Goal: Download file/media

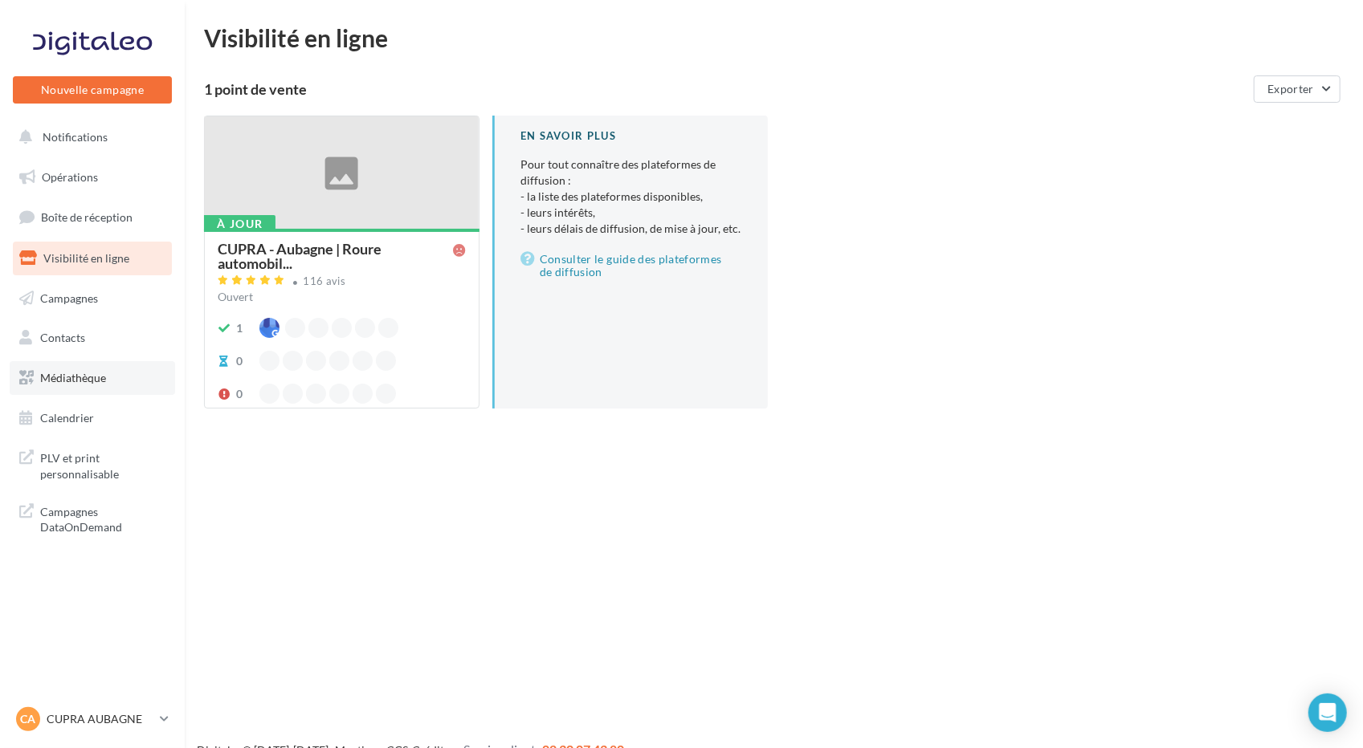
click at [95, 377] on span "Médiathèque" at bounding box center [73, 378] width 66 height 14
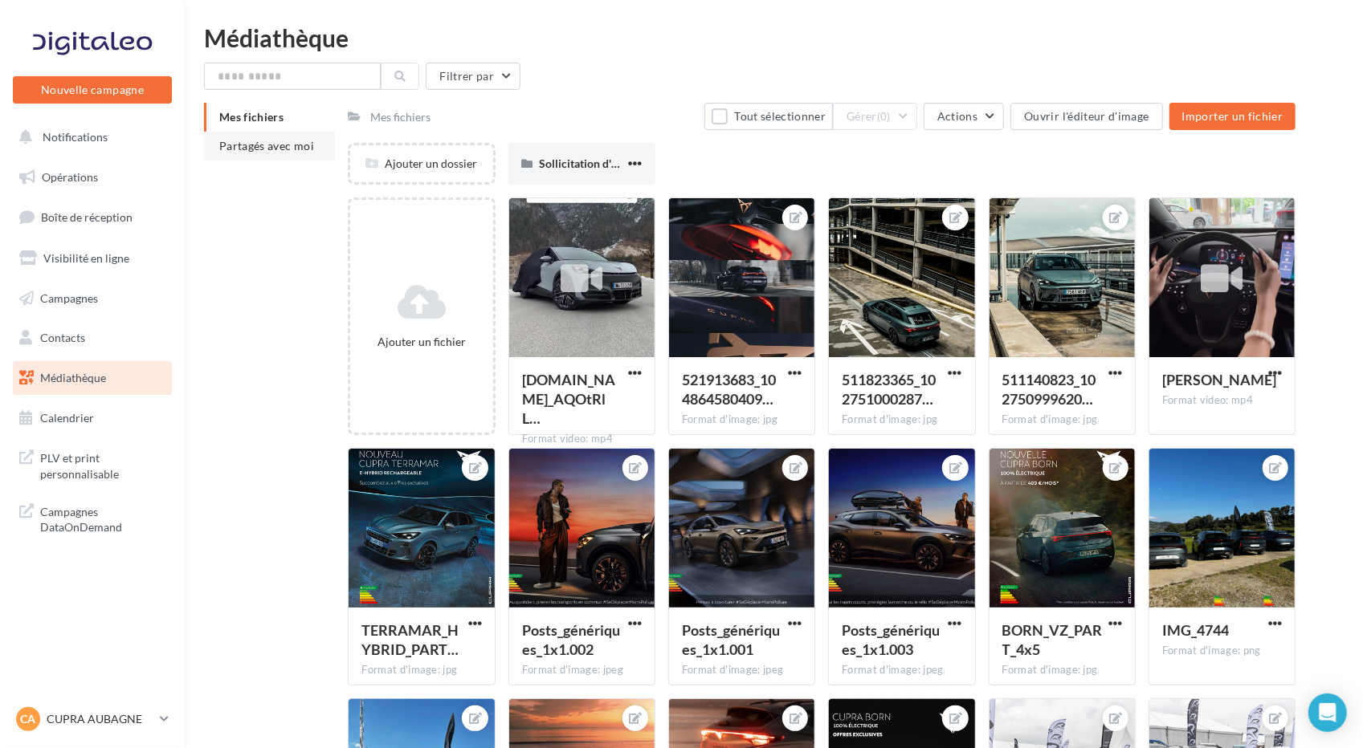
click at [284, 136] on li "Partagés avec moi" at bounding box center [269, 146] width 131 height 29
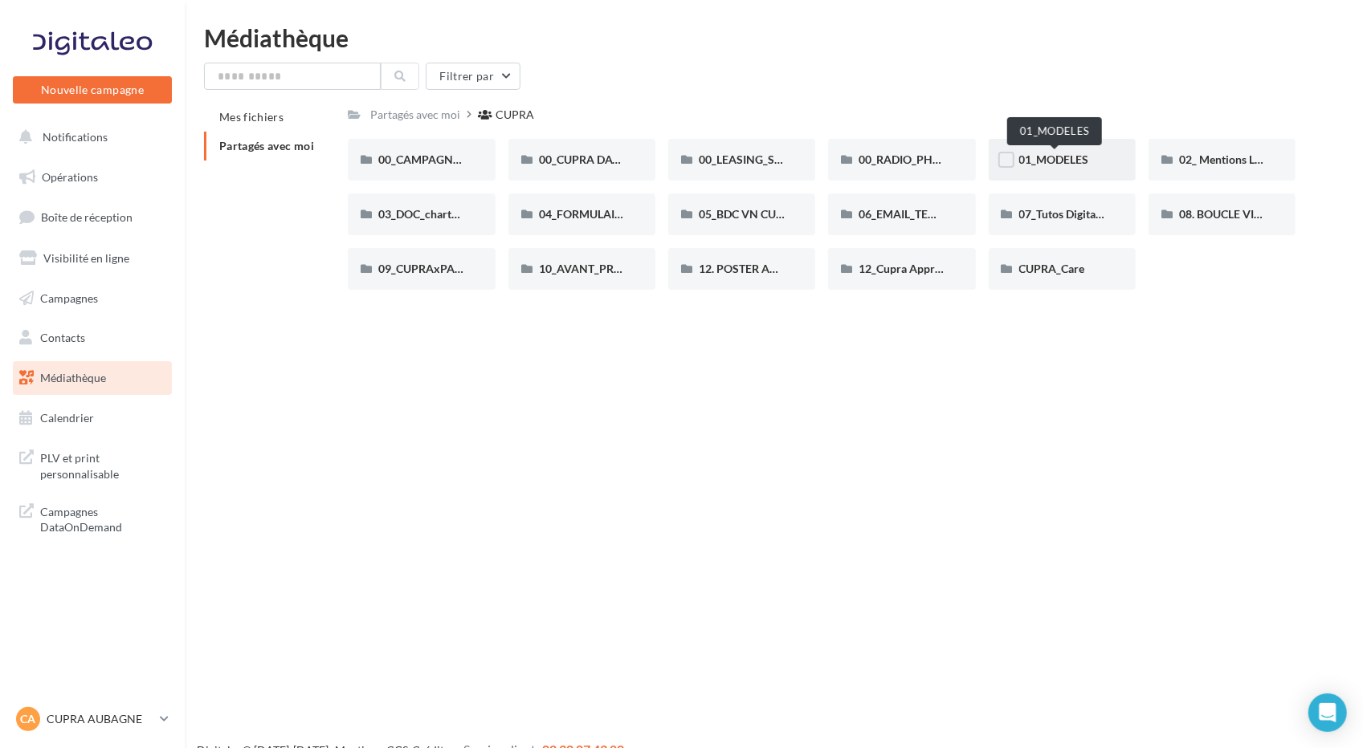
click at [1055, 163] on span "01_MODELES" at bounding box center [1054, 160] width 70 height 14
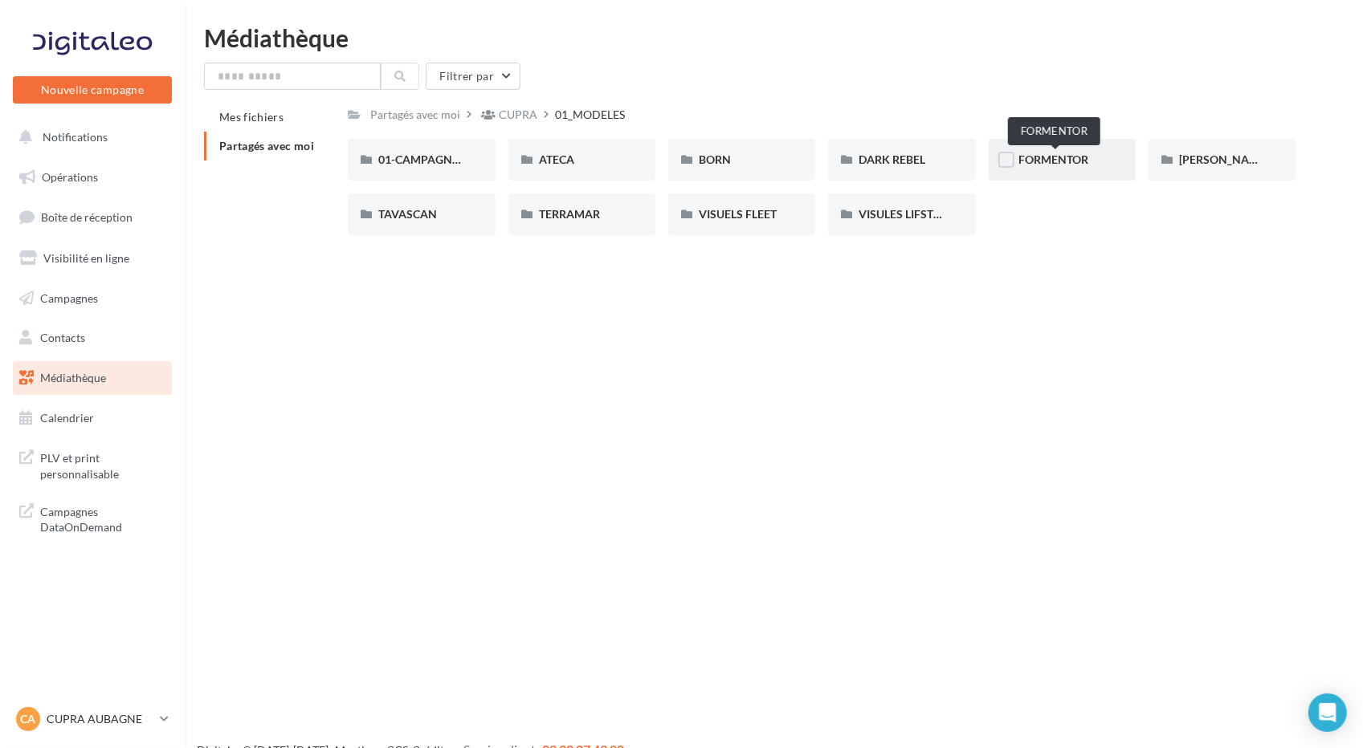
click at [1060, 159] on span "FORMENTOR" at bounding box center [1054, 160] width 70 height 14
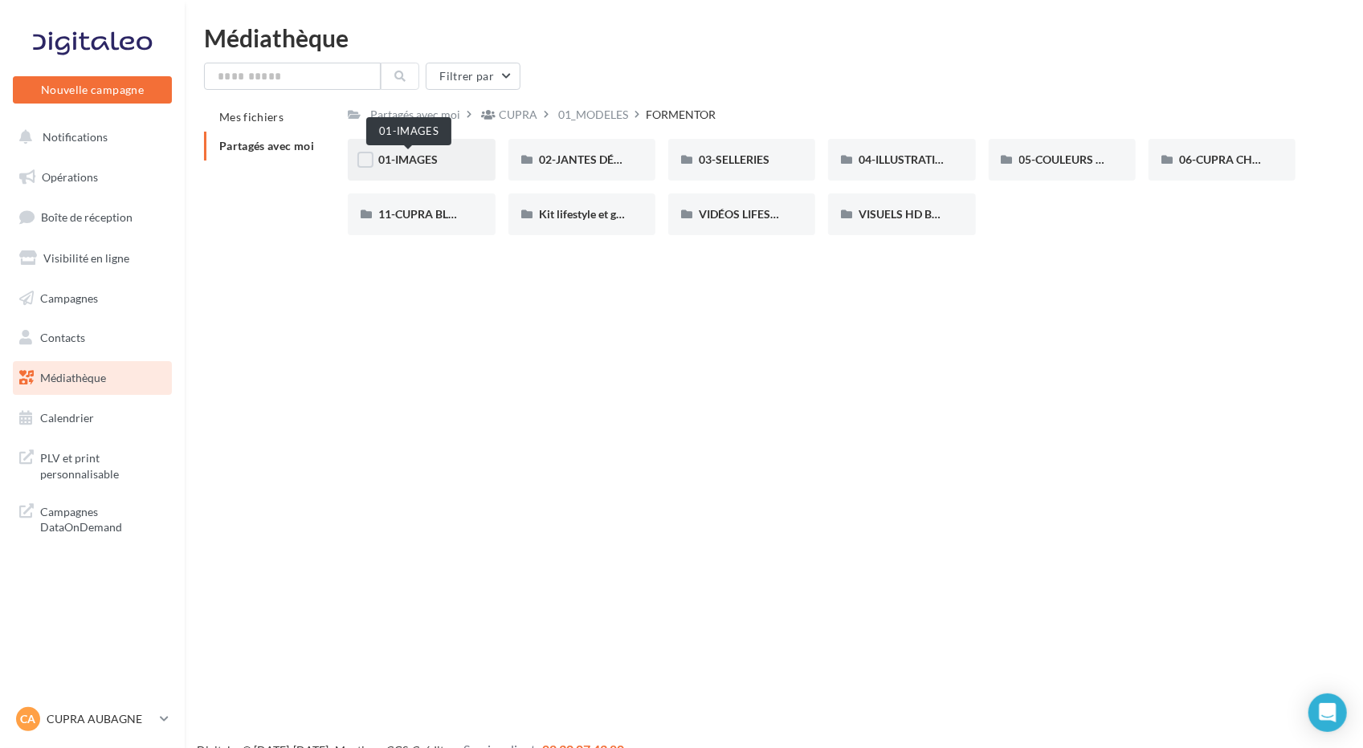
click at [416, 154] on span "01-IMAGES" at bounding box center [407, 160] width 59 height 14
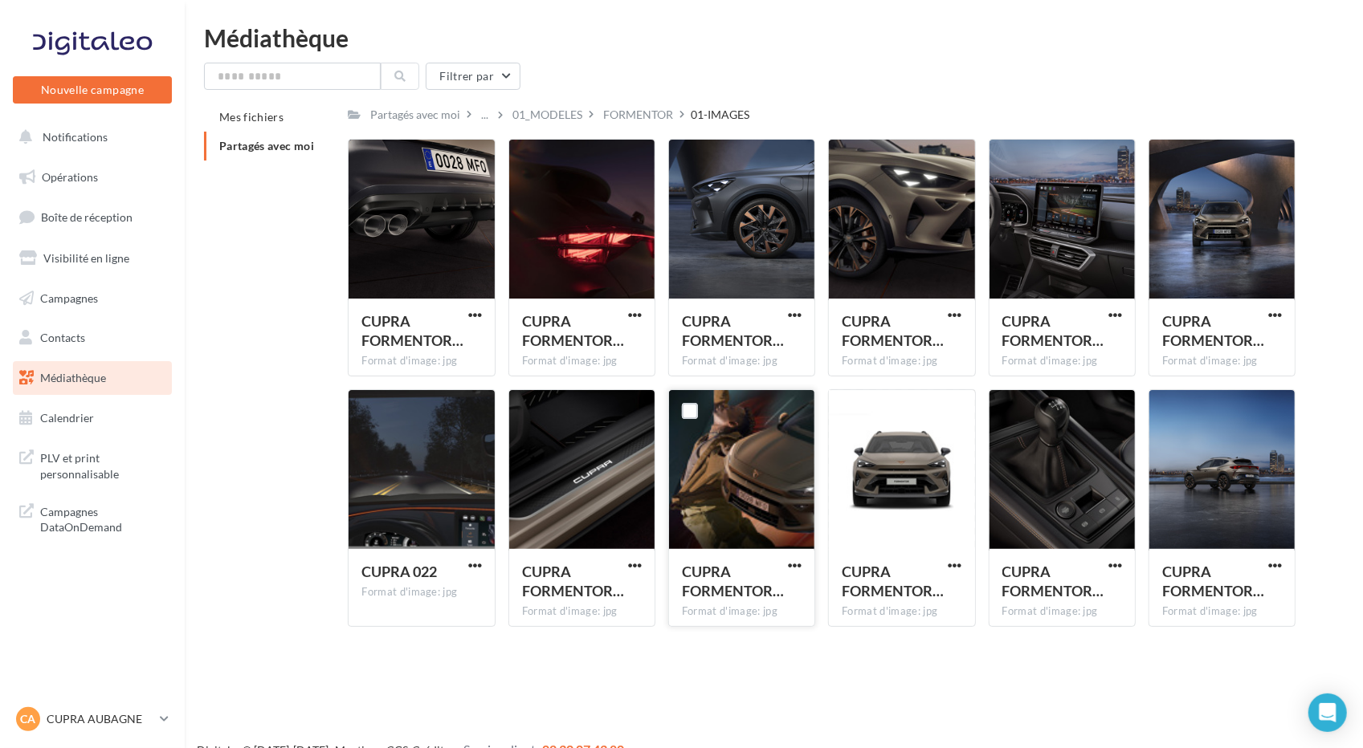
click at [797, 516] on div at bounding box center [741, 470] width 145 height 161
click at [649, 115] on div "FORMENTOR" at bounding box center [638, 115] width 70 height 16
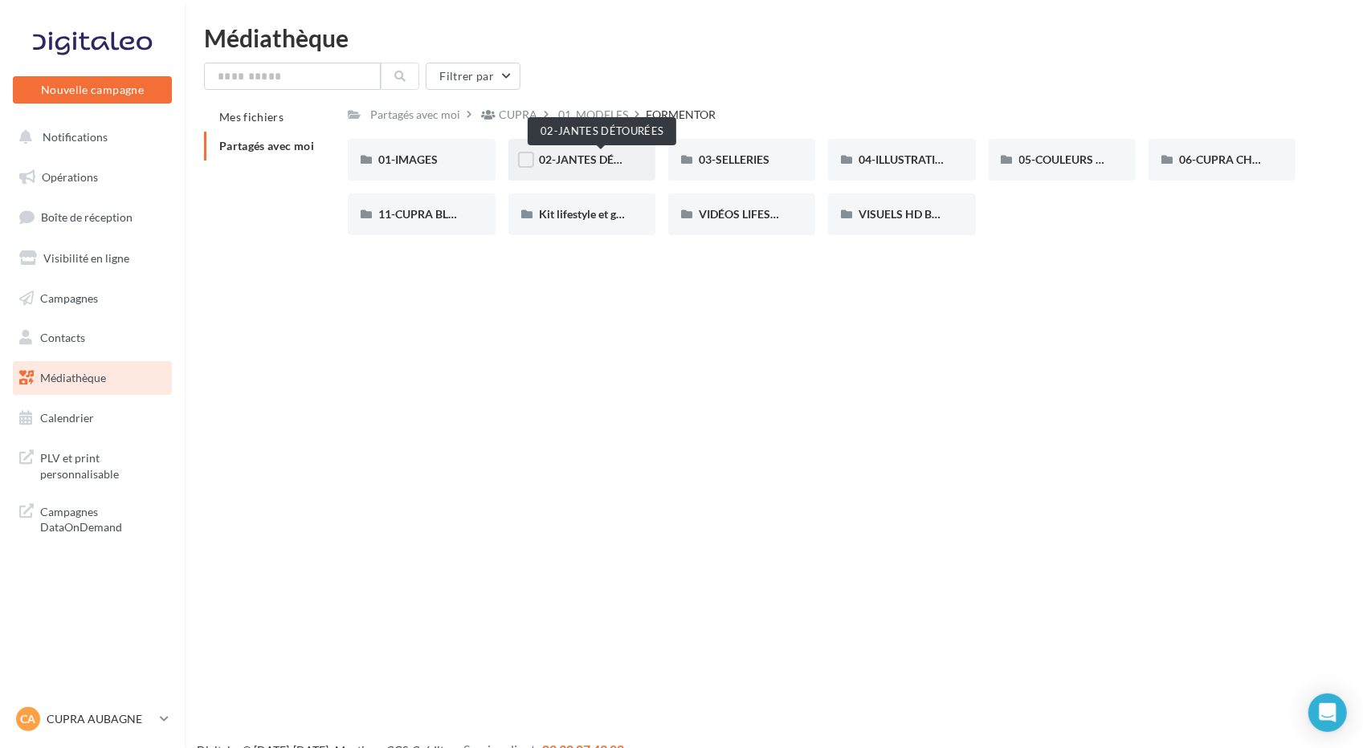
click at [593, 153] on span "02-JANTES DÉTOURÉES" at bounding box center [601, 160] width 124 height 14
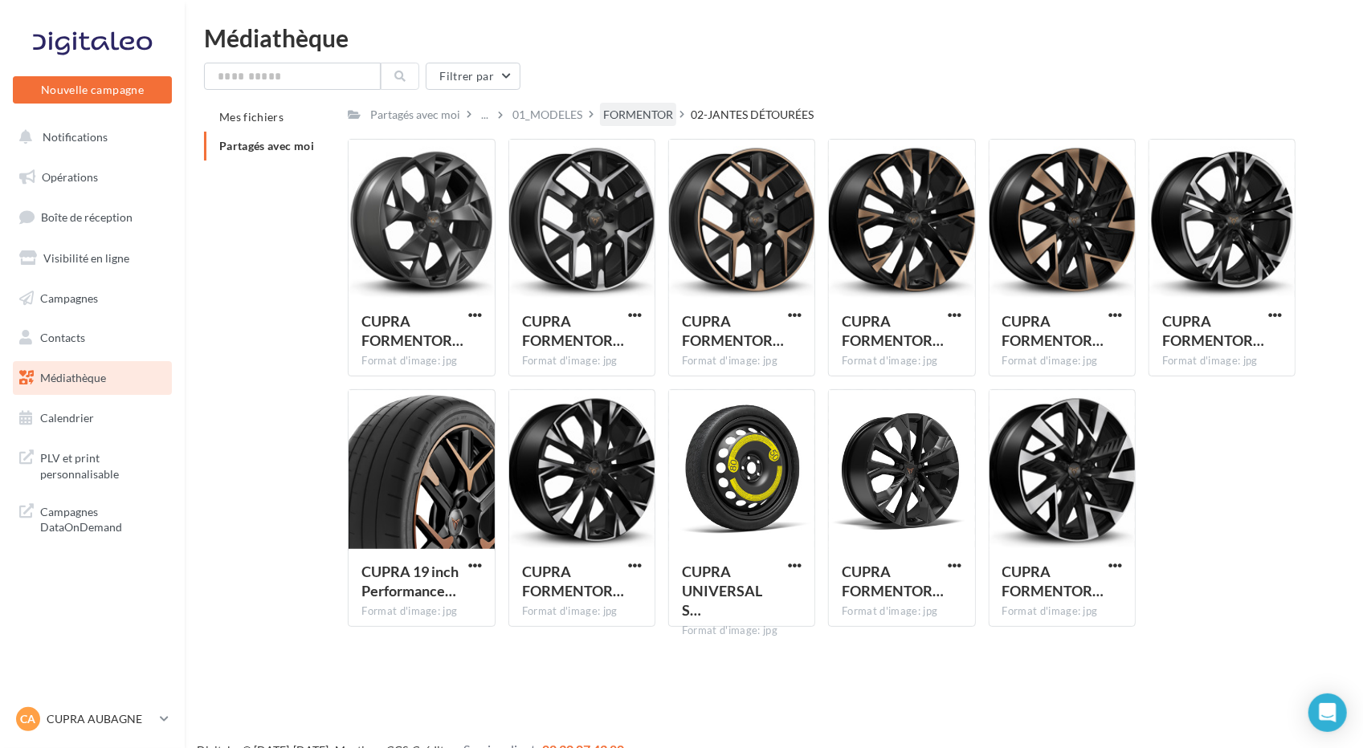
click at [649, 114] on div "FORMENTOR" at bounding box center [638, 115] width 70 height 16
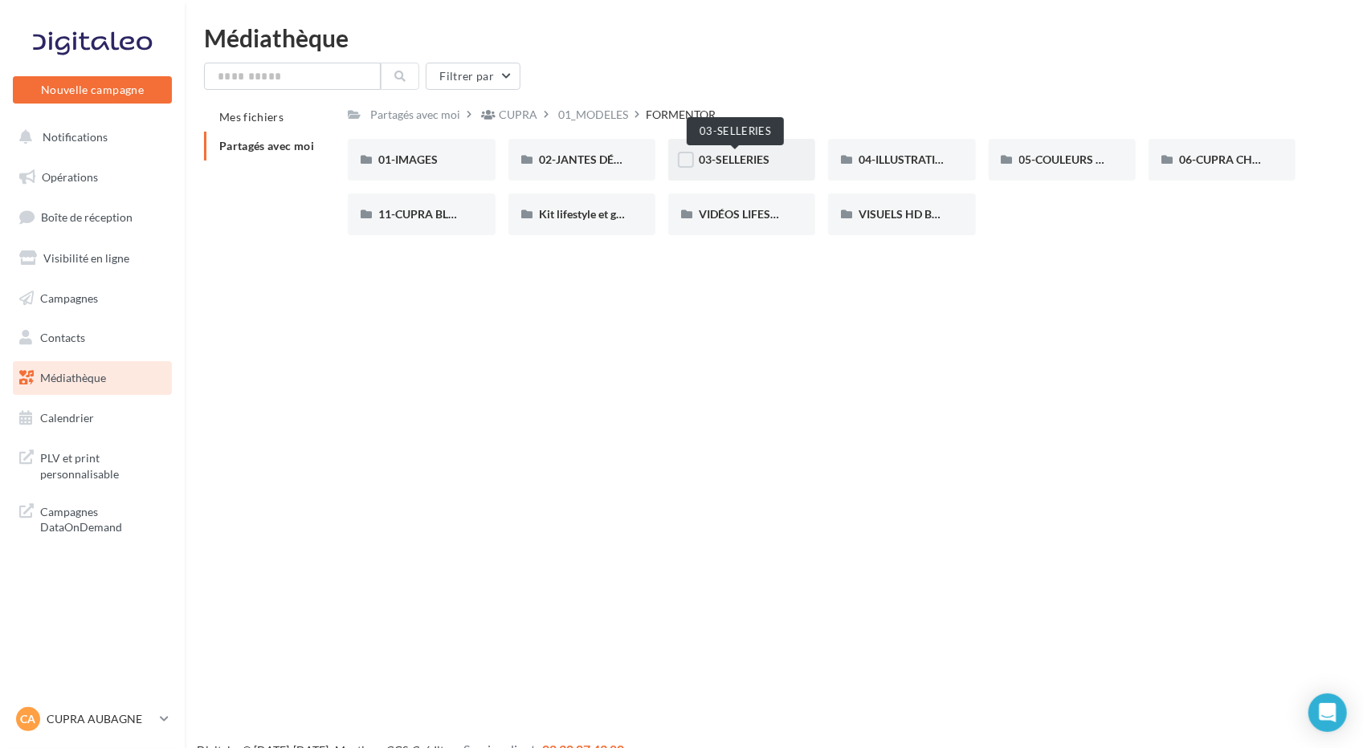
click at [741, 162] on span "03-SELLERIES" at bounding box center [734, 160] width 71 height 14
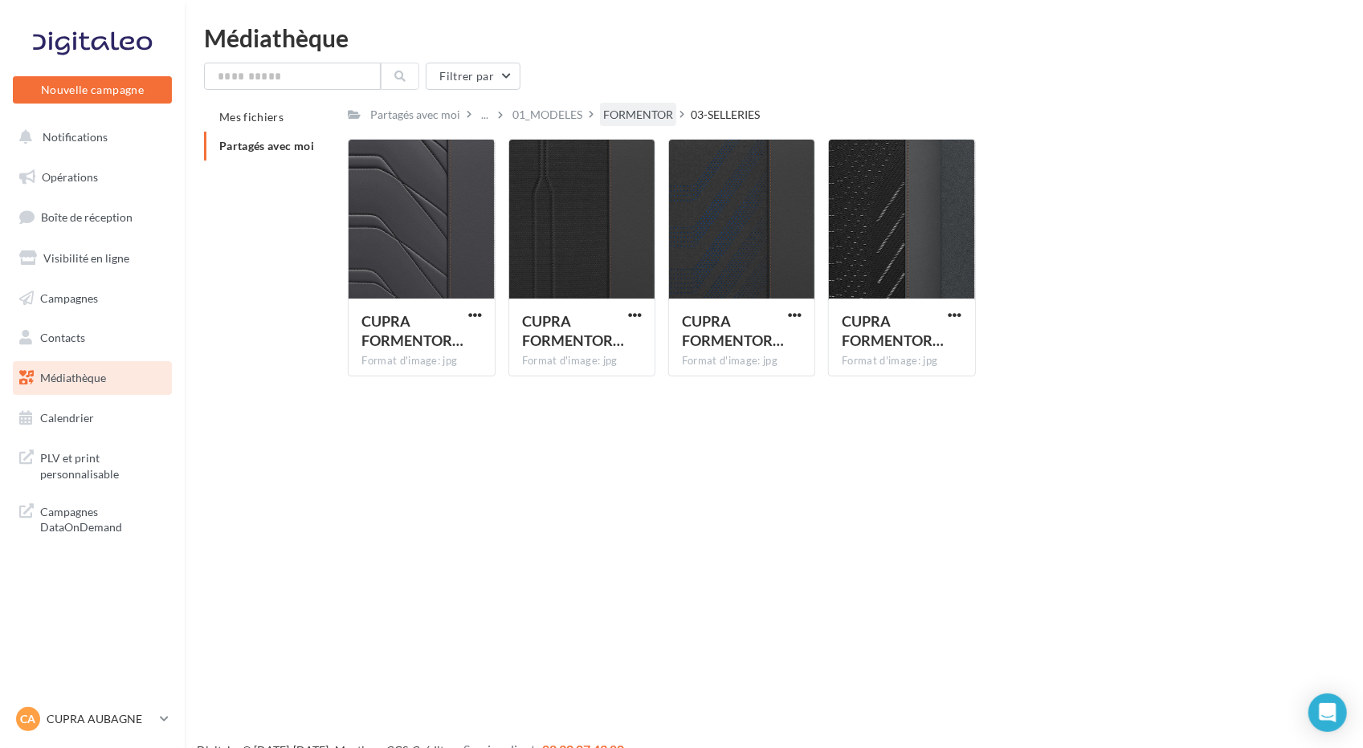
click at [630, 103] on div "FORMENTOR" at bounding box center [638, 114] width 76 height 23
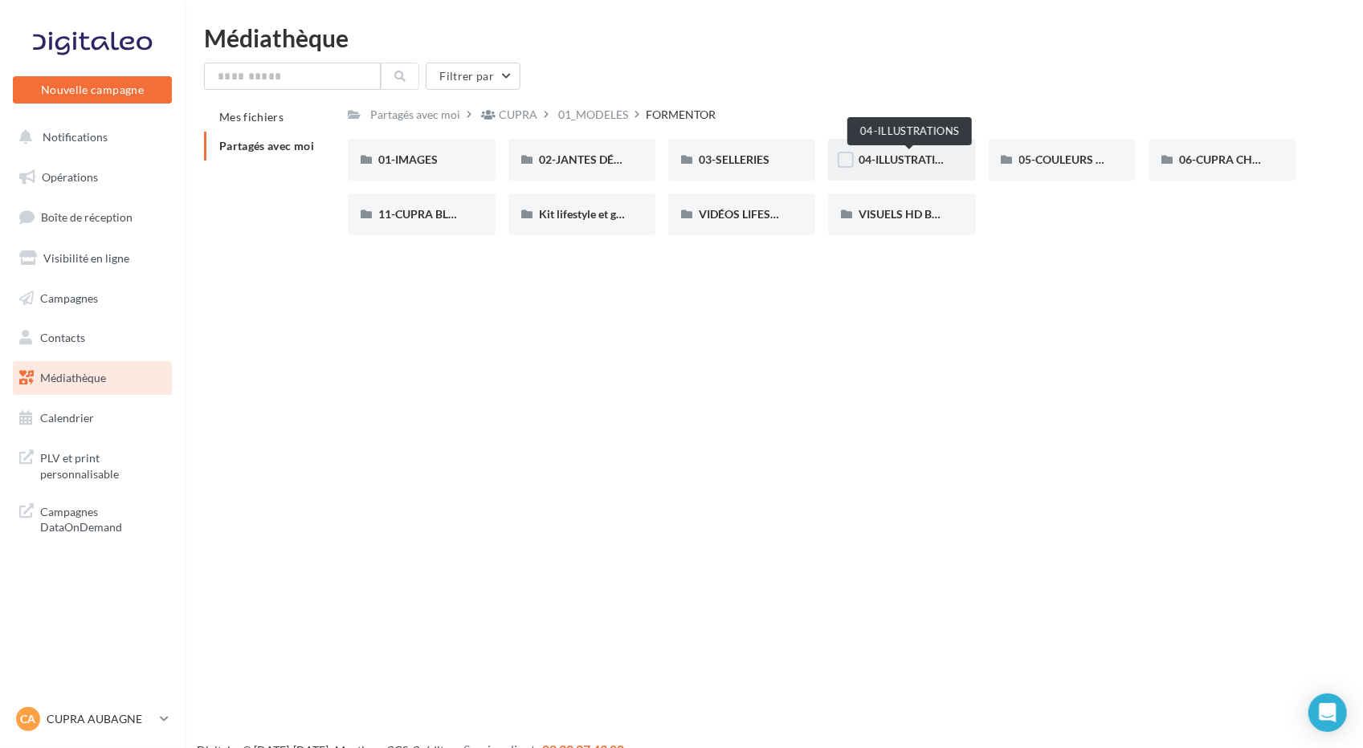
click at [886, 160] on span "04-ILLUSTRATIONS" at bounding box center [908, 160] width 100 height 14
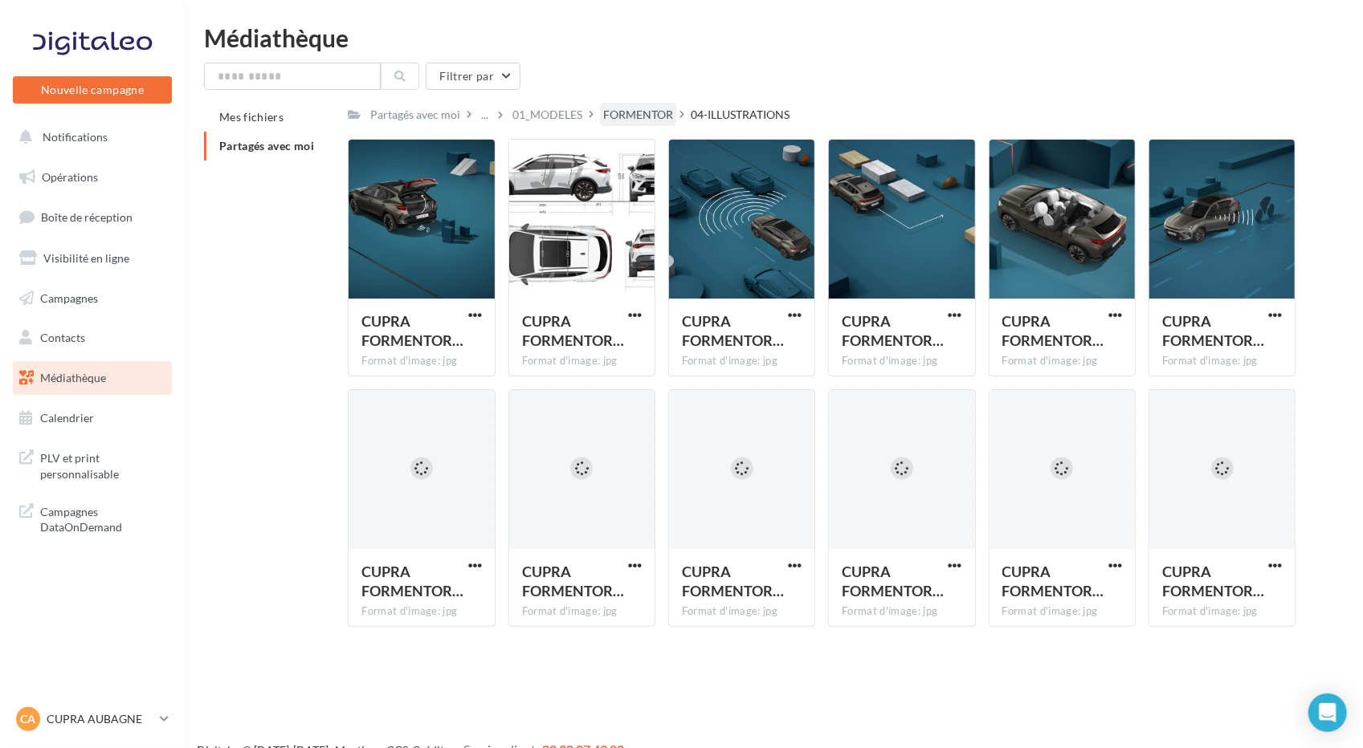
click at [634, 120] on div "FORMENTOR" at bounding box center [638, 115] width 70 height 16
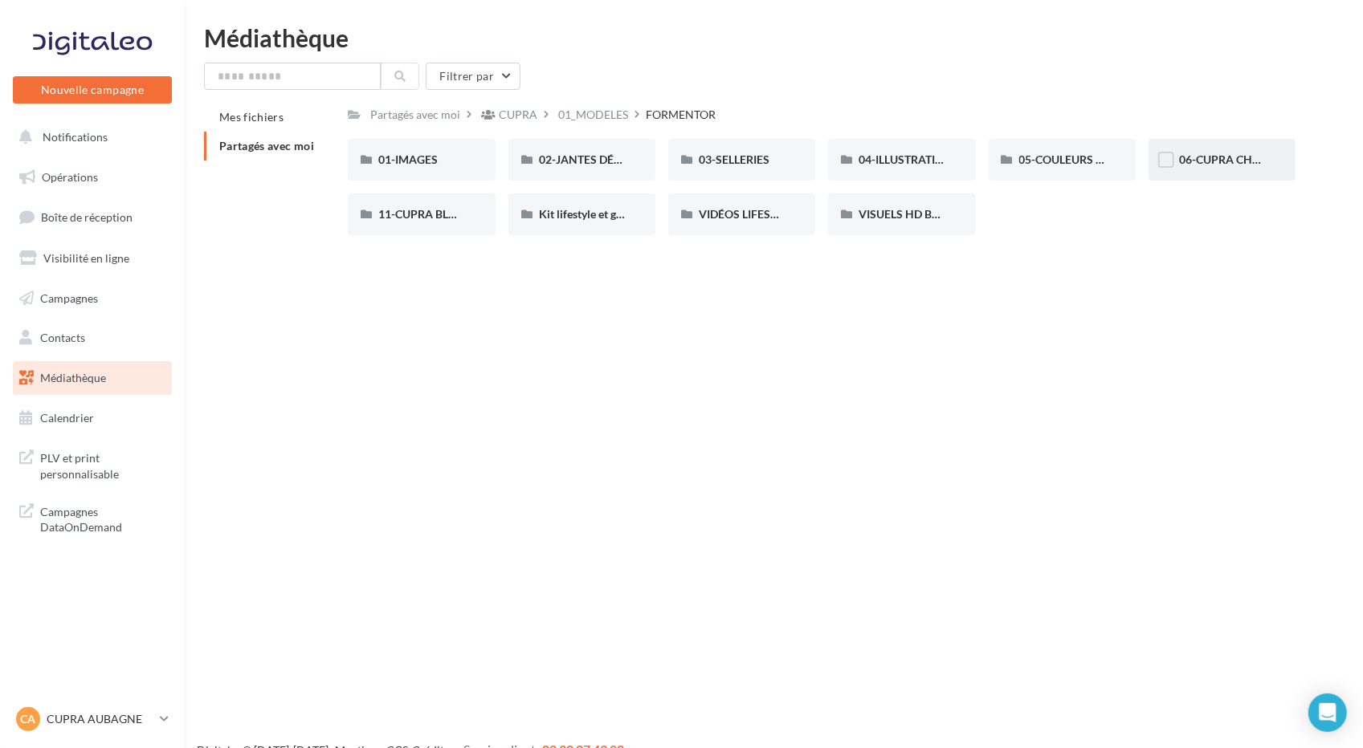
click at [1203, 167] on div "06-CUPRA CHARGER" at bounding box center [1222, 160] width 86 height 16
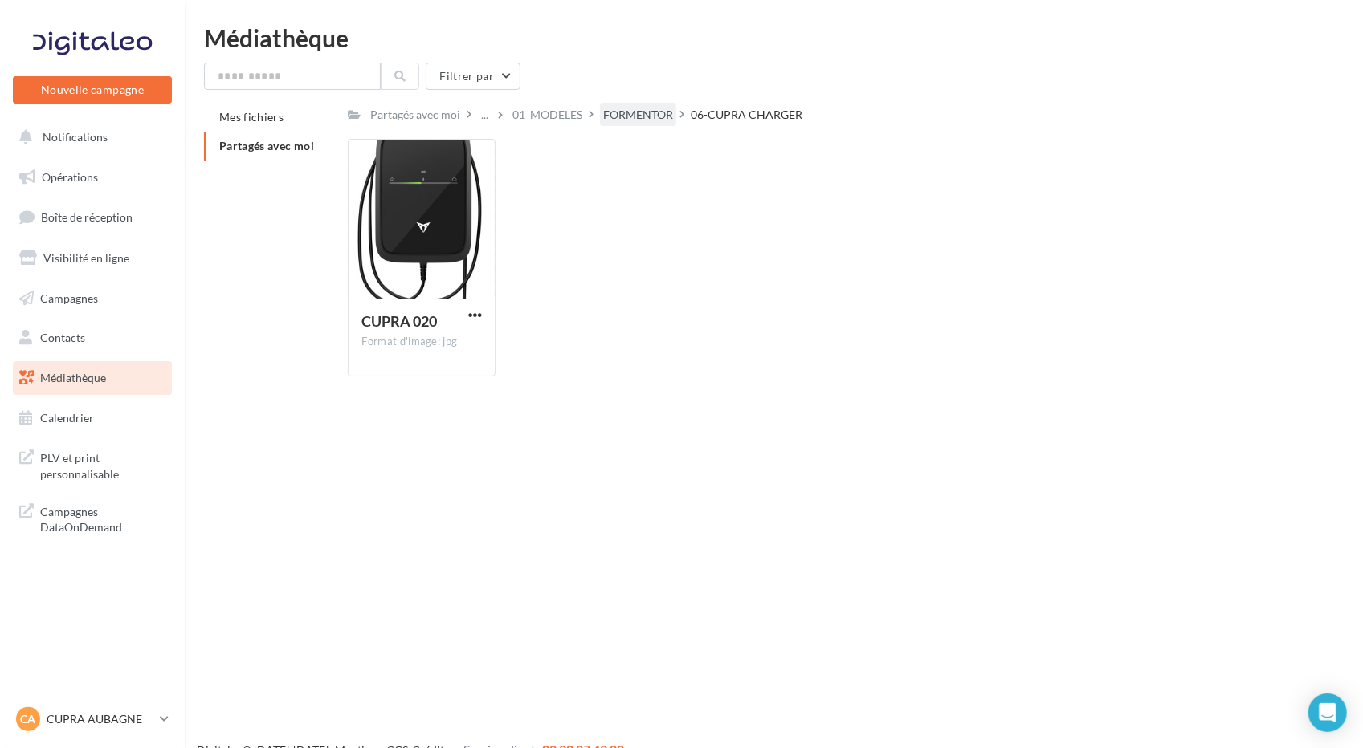
click at [657, 116] on div "FORMENTOR" at bounding box center [638, 115] width 70 height 16
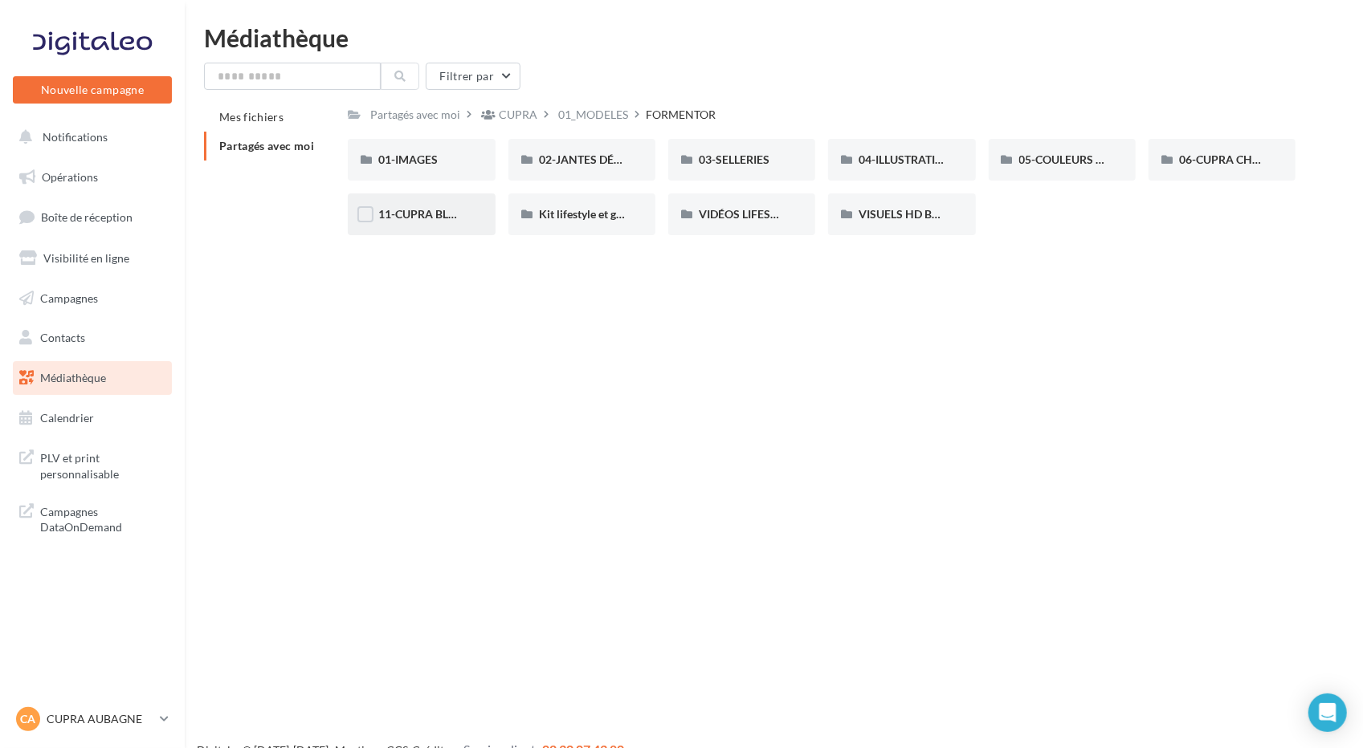
click at [430, 225] on div "11-CUPRA BLACK EDITIONS" at bounding box center [421, 215] width 147 height 42
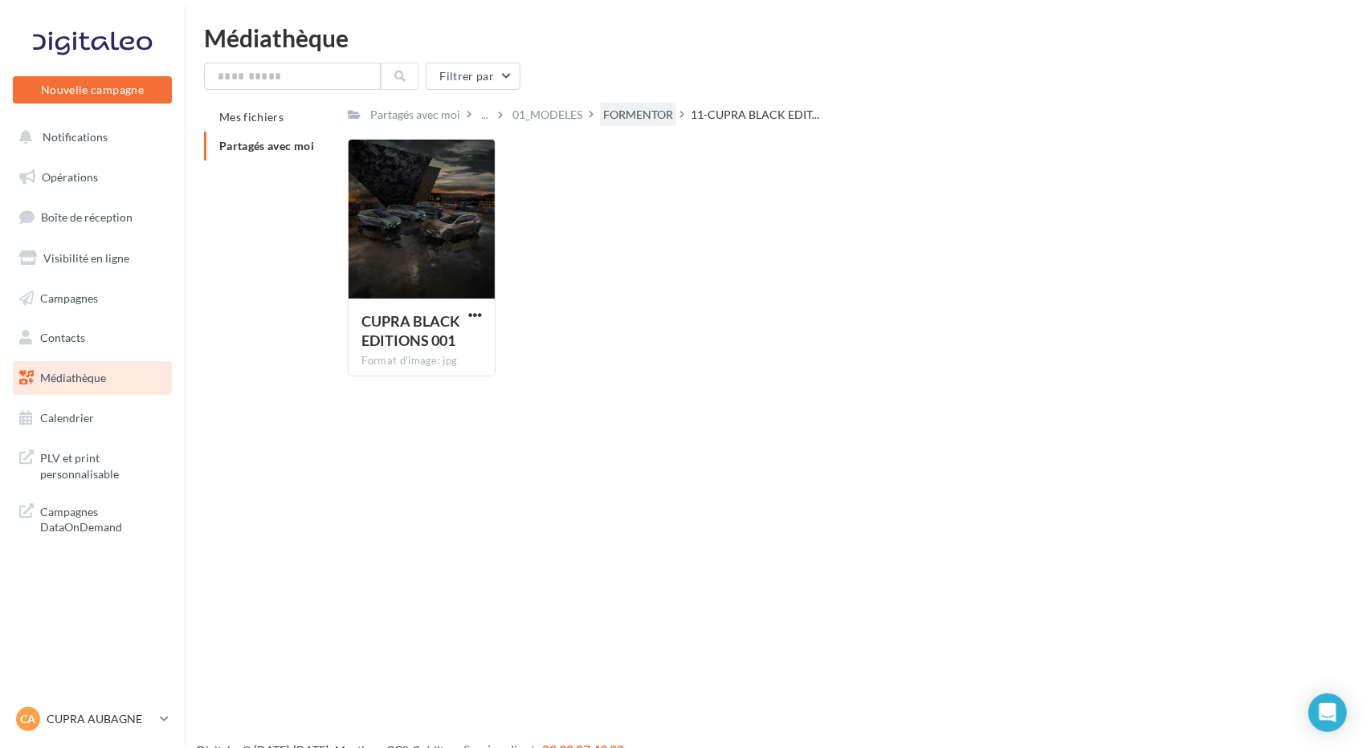
click at [644, 114] on div "FORMENTOR" at bounding box center [638, 115] width 70 height 16
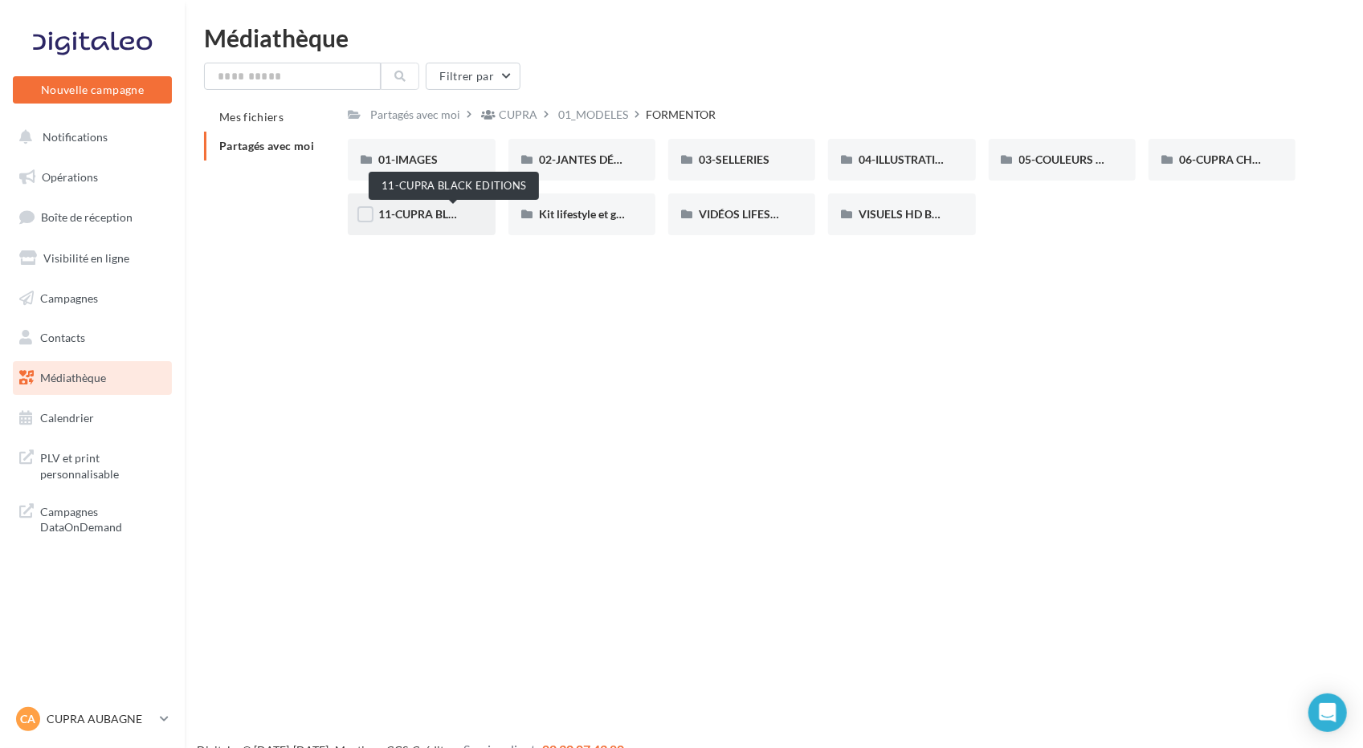
click at [413, 218] on span "11-CUPRA BLACK EDITIONS" at bounding box center [451, 214] width 147 height 14
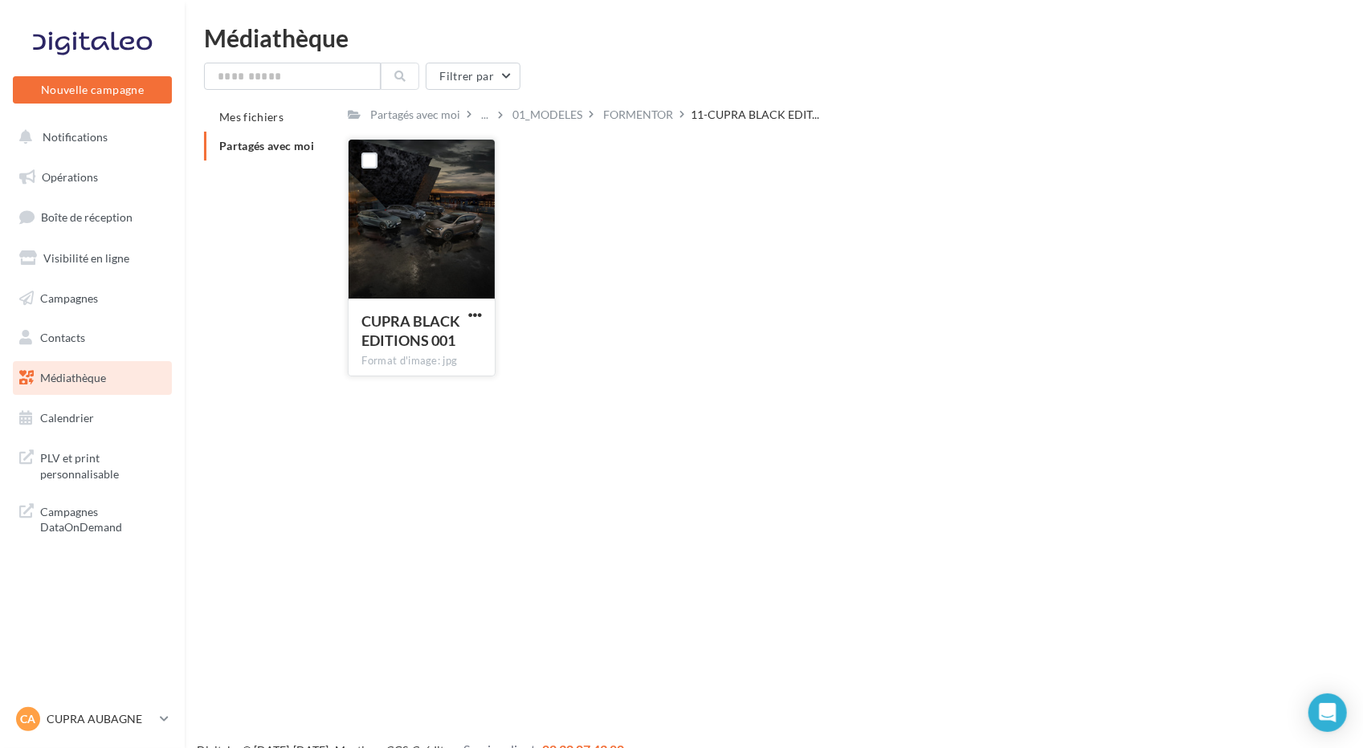
click at [446, 281] on div at bounding box center [421, 220] width 145 height 161
click at [440, 214] on div at bounding box center [421, 220] width 145 height 161
click at [643, 117] on div "FORMENTOR" at bounding box center [638, 115] width 70 height 16
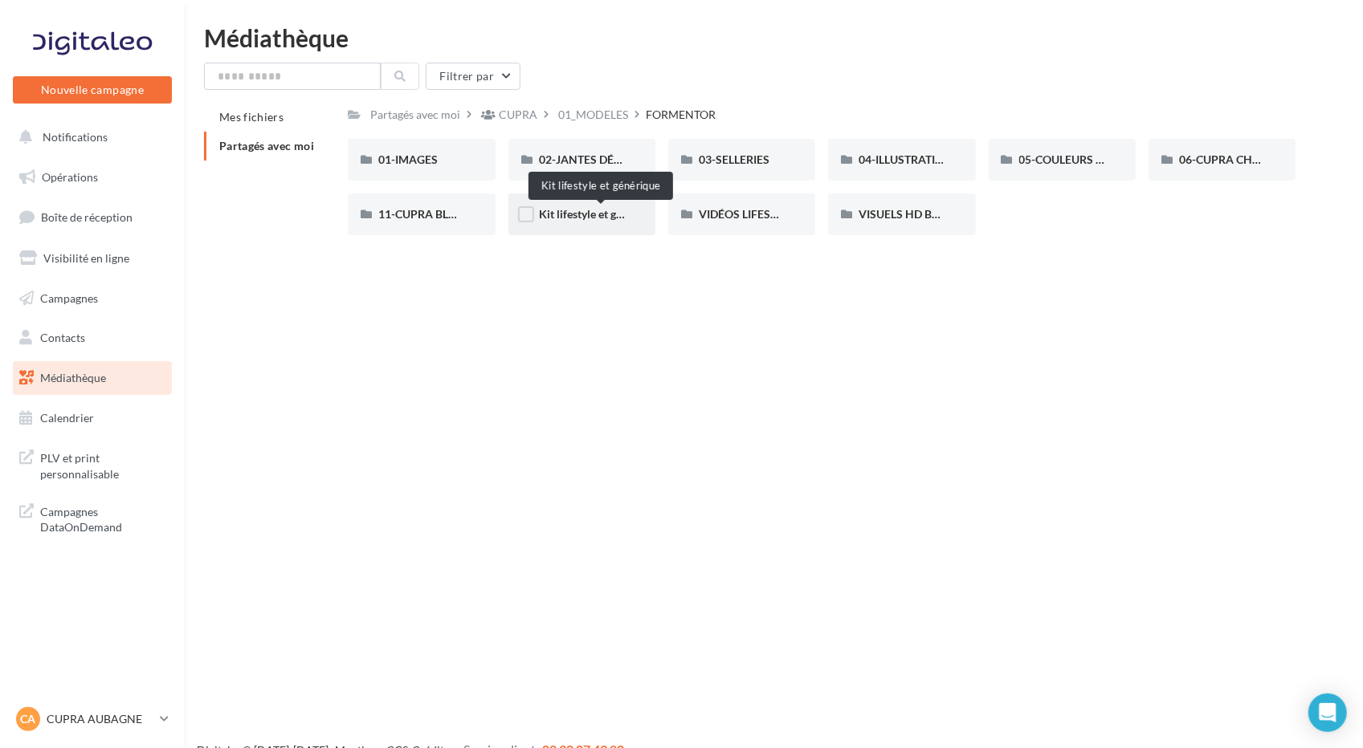
click at [548, 219] on span "Kit lifestyle et générique" at bounding box center [599, 214] width 121 height 14
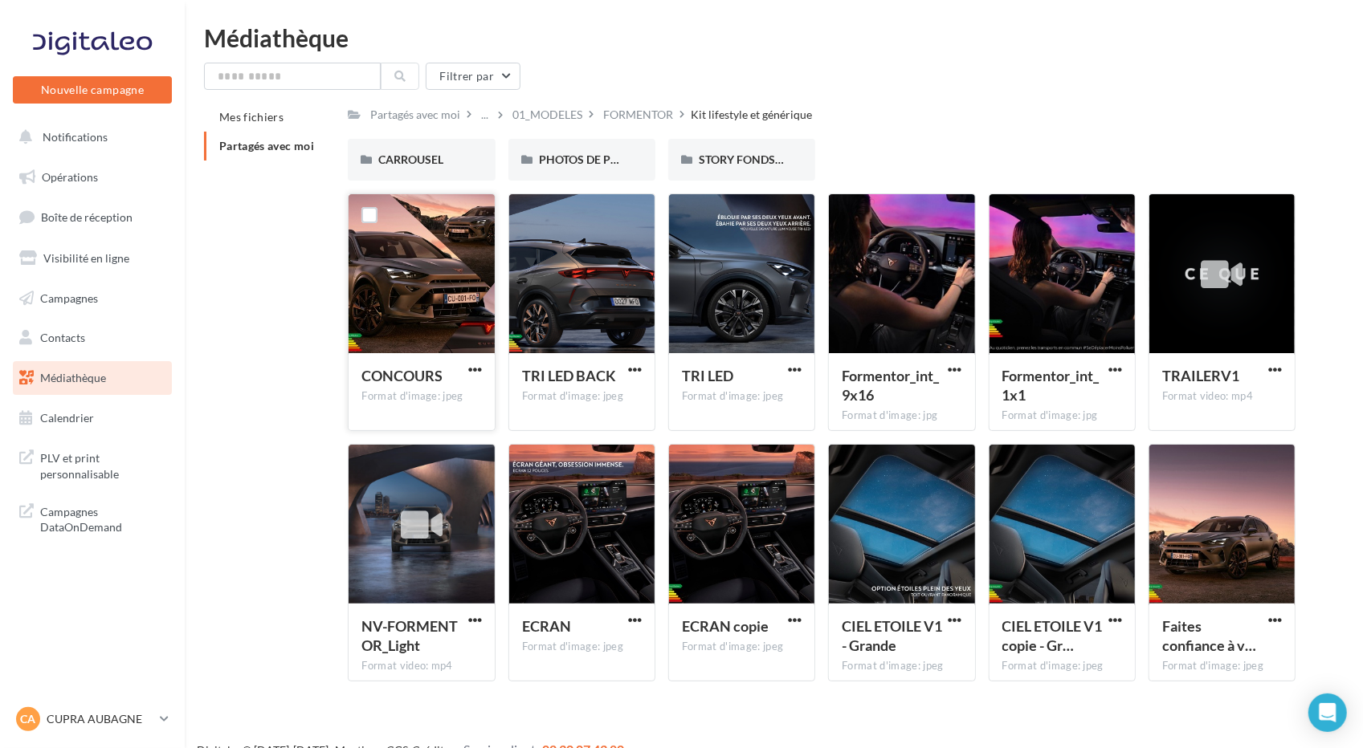
click at [430, 317] on div at bounding box center [421, 274] width 145 height 161
drag, startPoint x: 434, startPoint y: 280, endPoint x: 420, endPoint y: 316, distance: 37.9
click at [420, 316] on div at bounding box center [421, 274] width 145 height 161
click at [1270, 624] on span "button" at bounding box center [1275, 621] width 14 height 14
click at [1187, 649] on button "Télécharger" at bounding box center [1204, 652] width 161 height 42
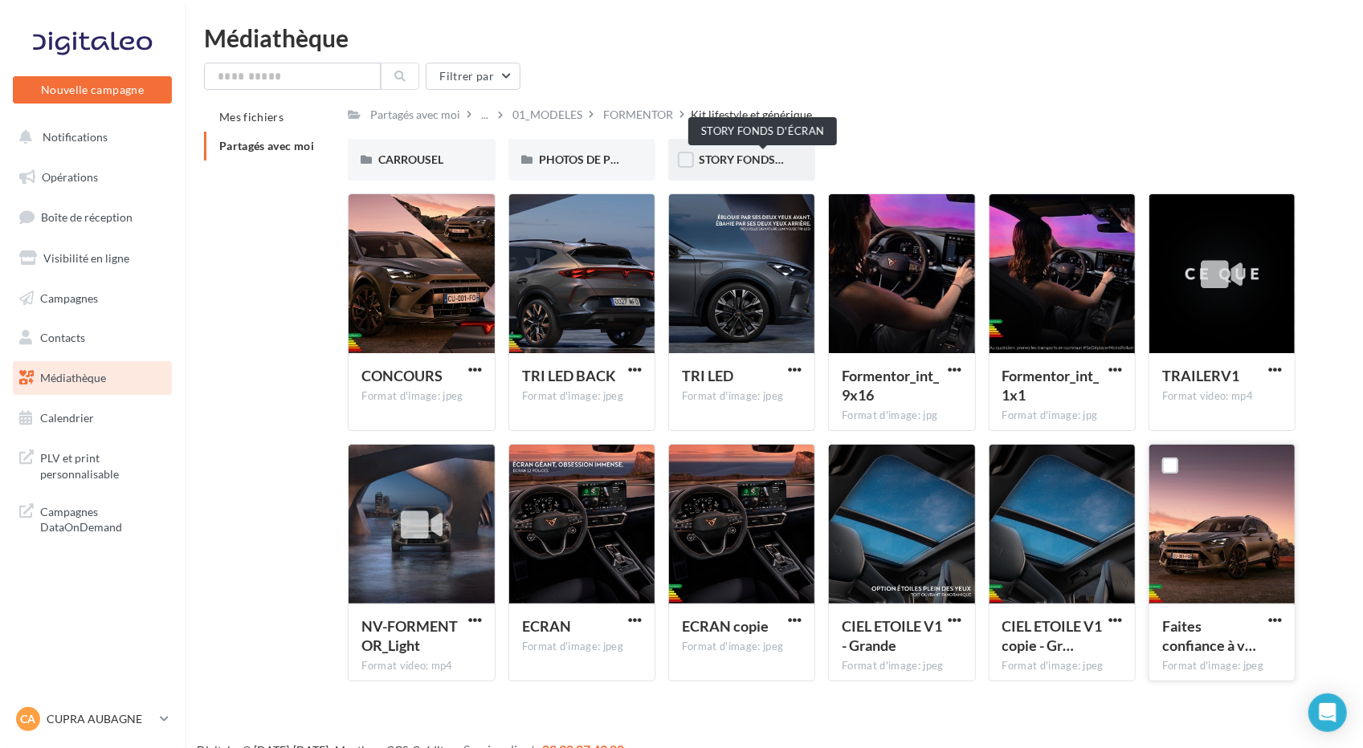
click at [726, 157] on span "STORY FONDS D'ÉCRAN" at bounding box center [762, 160] width 127 height 14
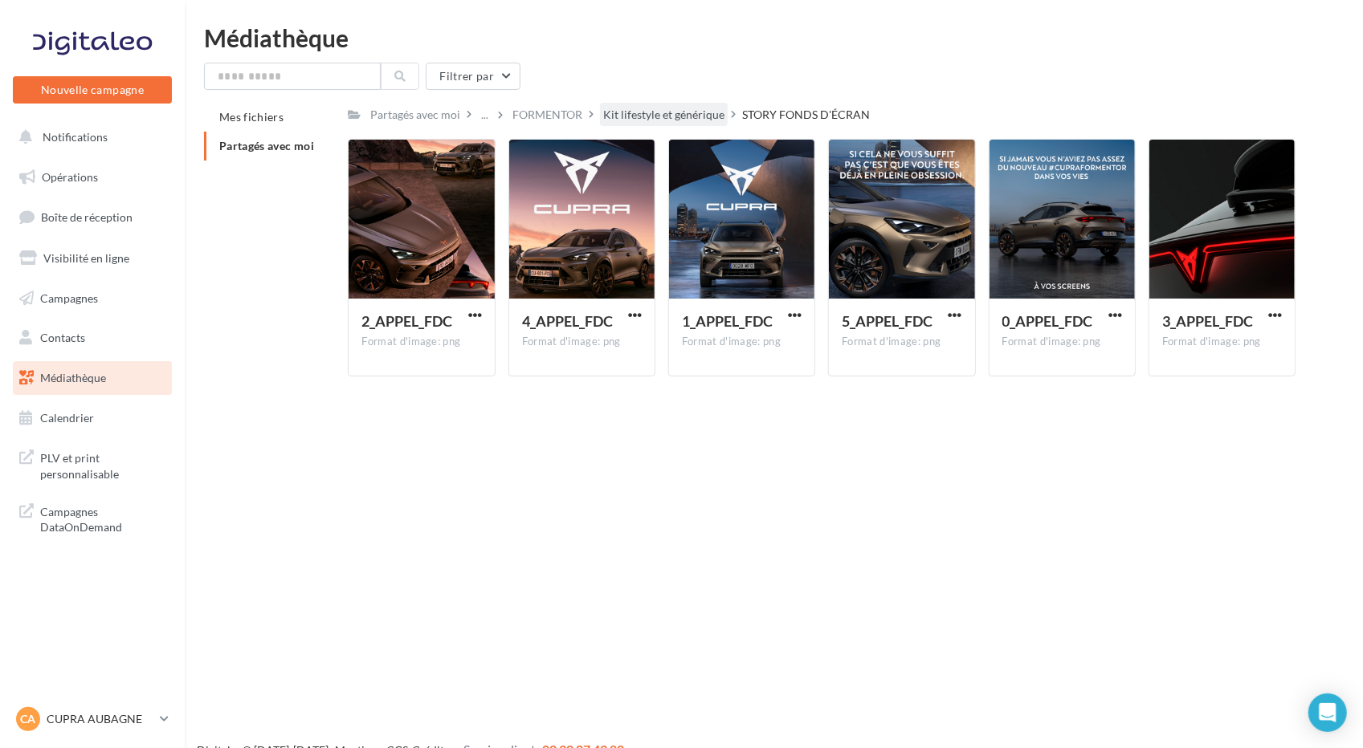
click at [680, 112] on div "Kit lifestyle et générique" at bounding box center [663, 115] width 121 height 16
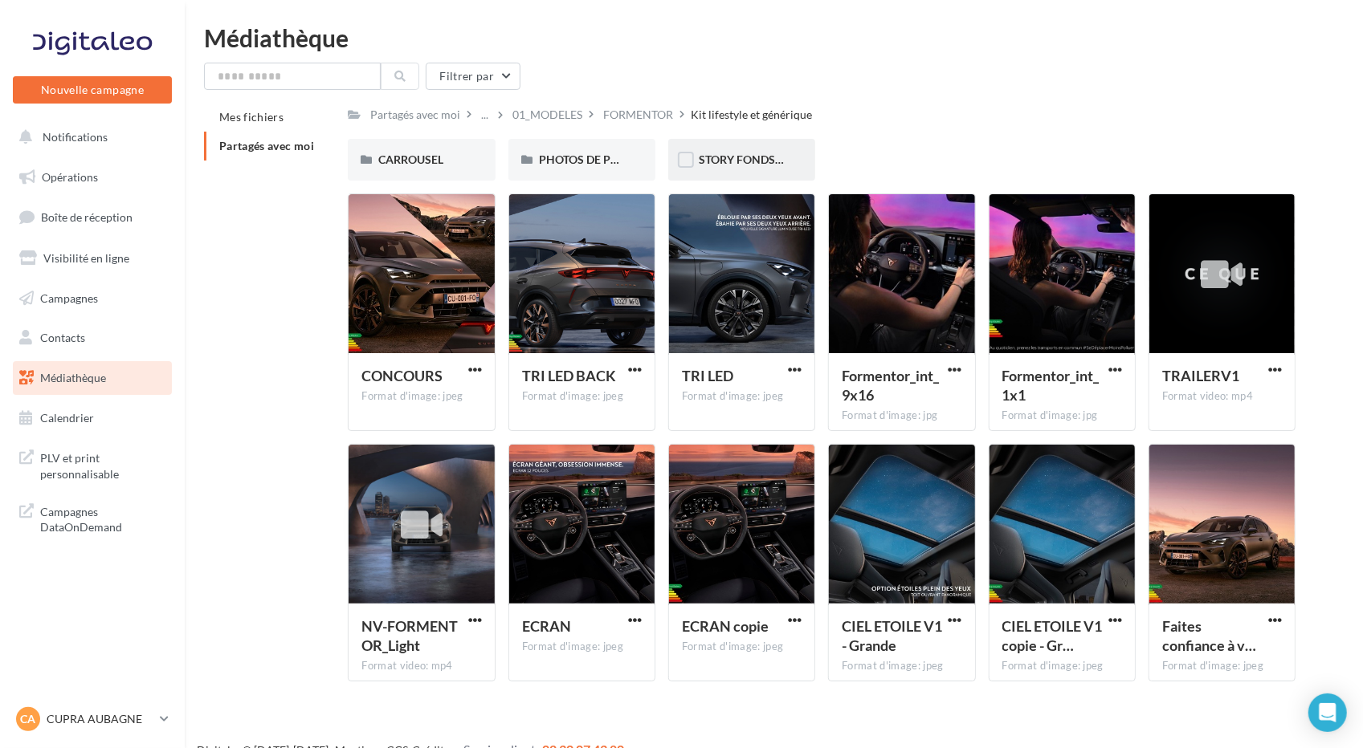
click at [737, 150] on div "STORY FONDS D'ÉCRAN" at bounding box center [741, 160] width 147 height 42
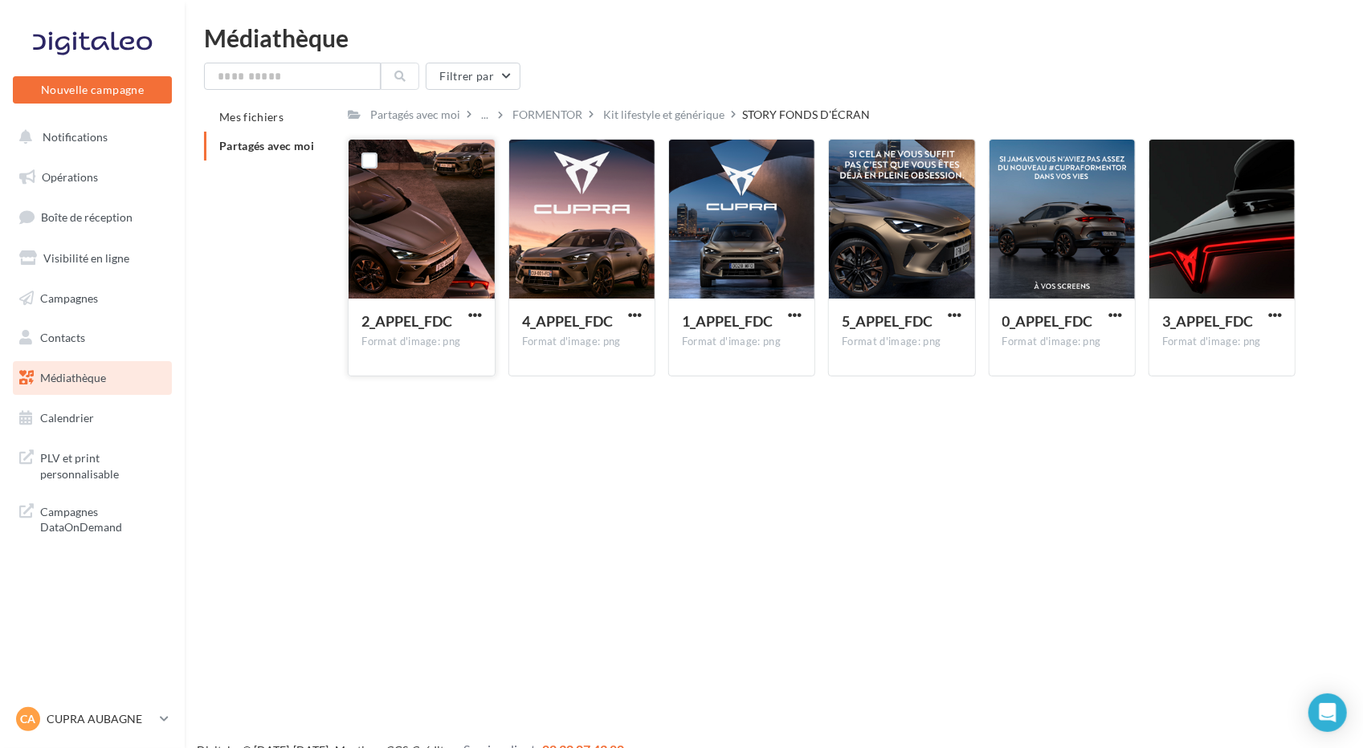
click at [482, 316] on button "button" at bounding box center [475, 316] width 20 height 16
click at [451, 351] on button "Télécharger" at bounding box center [404, 347] width 161 height 42
drag, startPoint x: 642, startPoint y: 121, endPoint x: 588, endPoint y: 123, distance: 54.6
click at [642, 121] on div "Kit lifestyle et générique" at bounding box center [663, 115] width 121 height 16
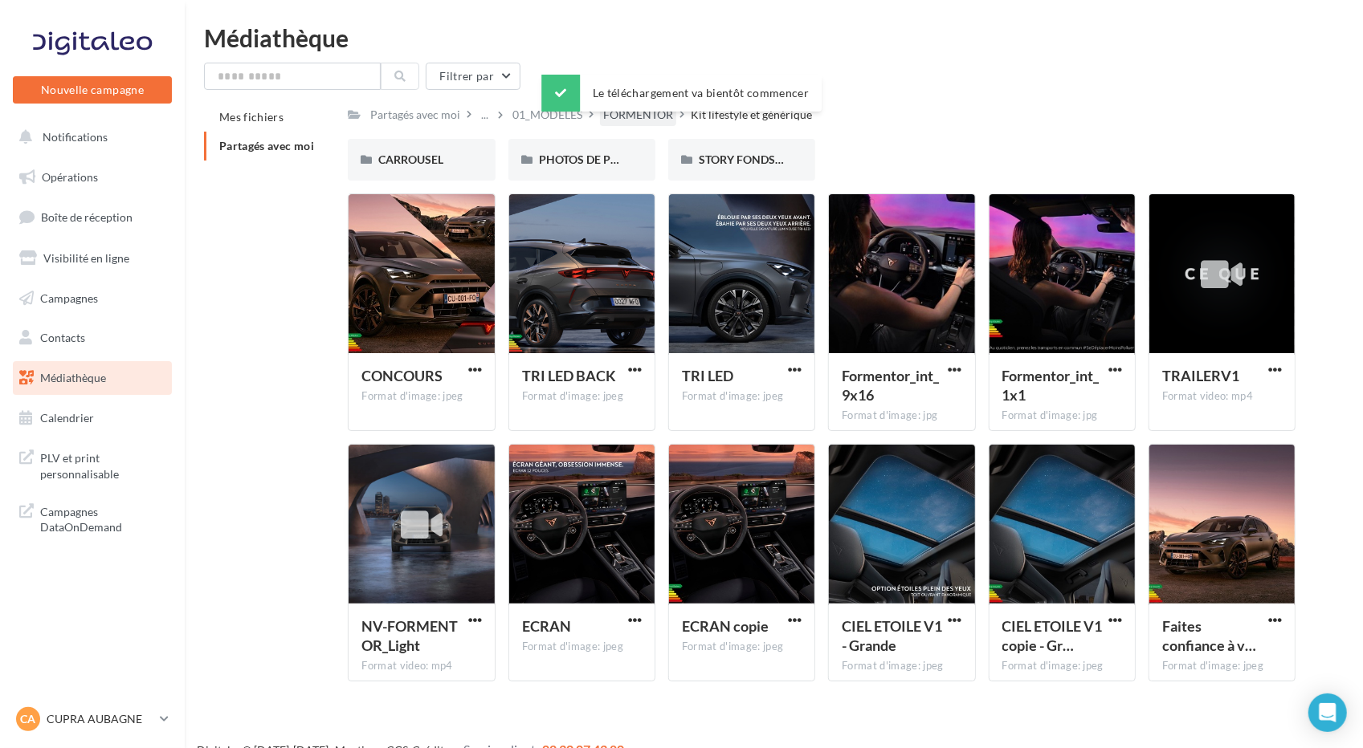
click at [650, 126] on div "FORMENTOR" at bounding box center [638, 114] width 76 height 23
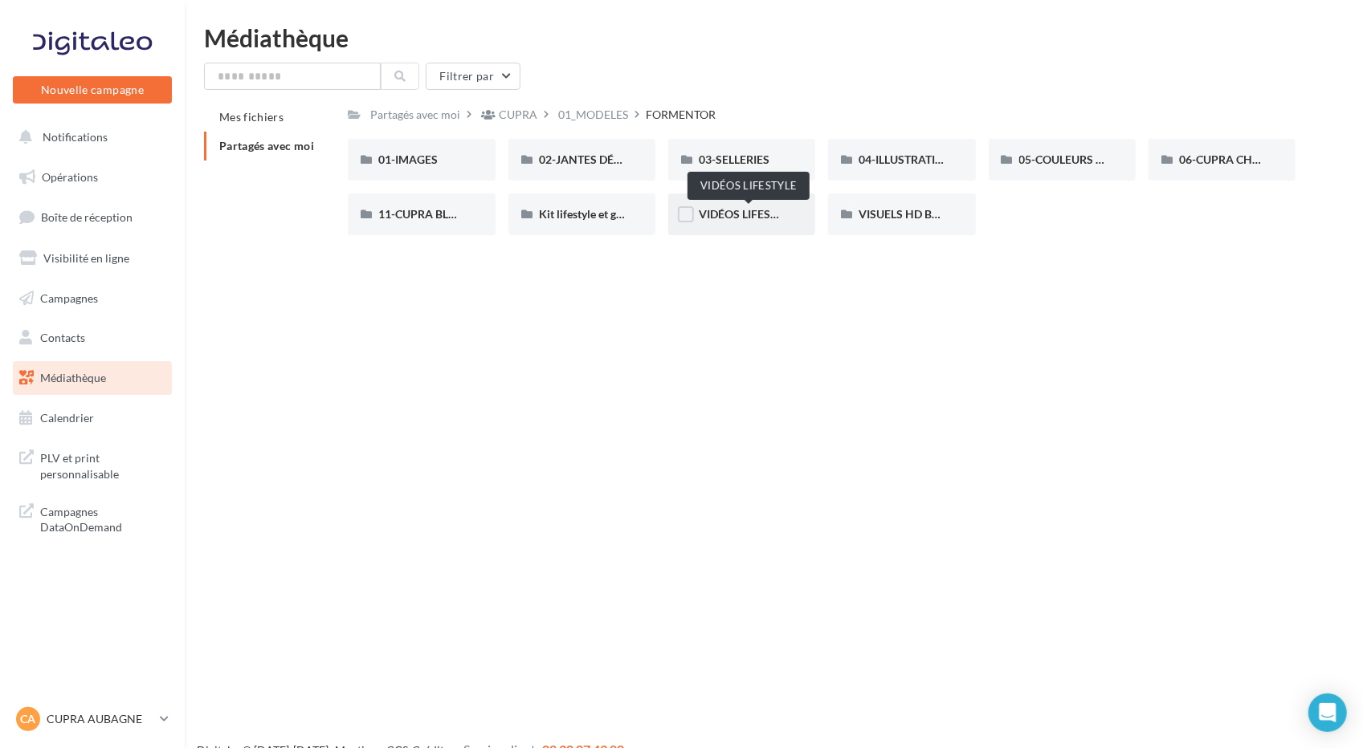
click at [725, 216] on span "VIDÉOS LIFESTYLE" at bounding box center [747, 214] width 97 height 14
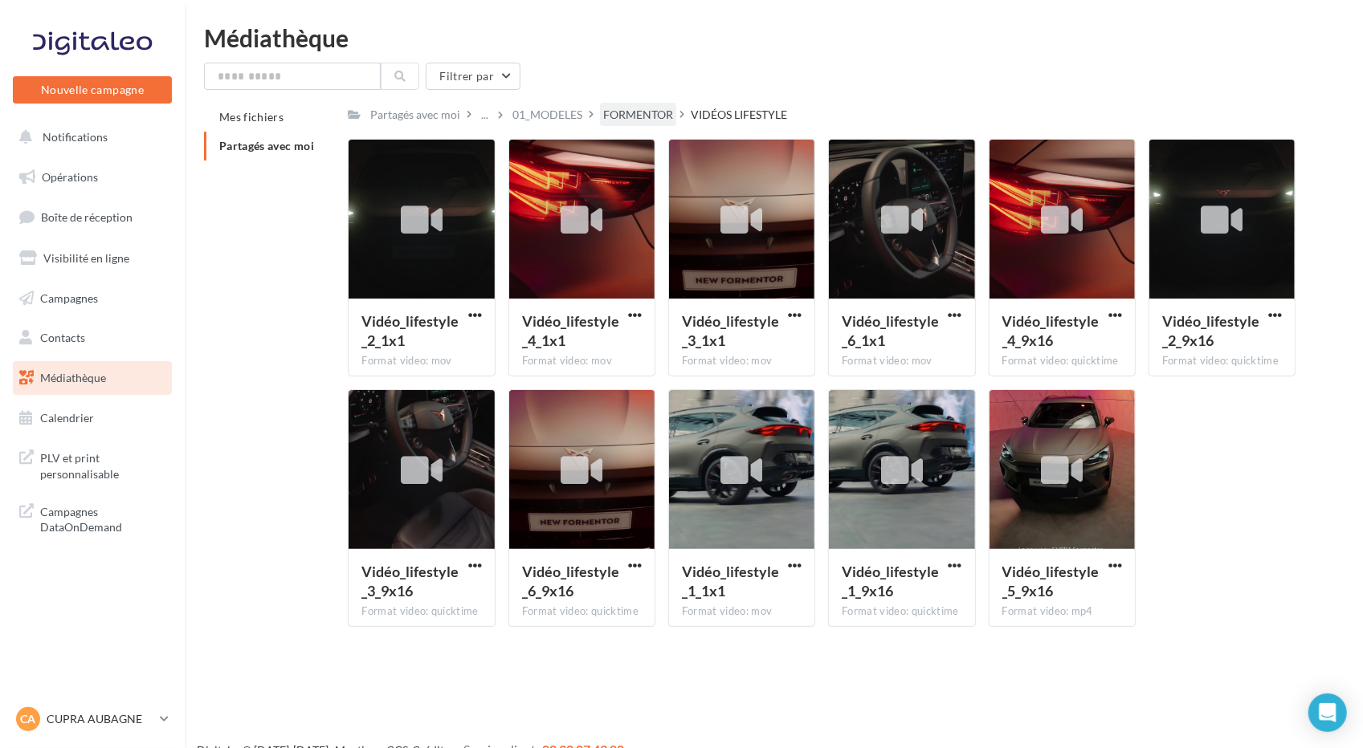
click at [660, 113] on div "FORMENTOR" at bounding box center [638, 115] width 70 height 16
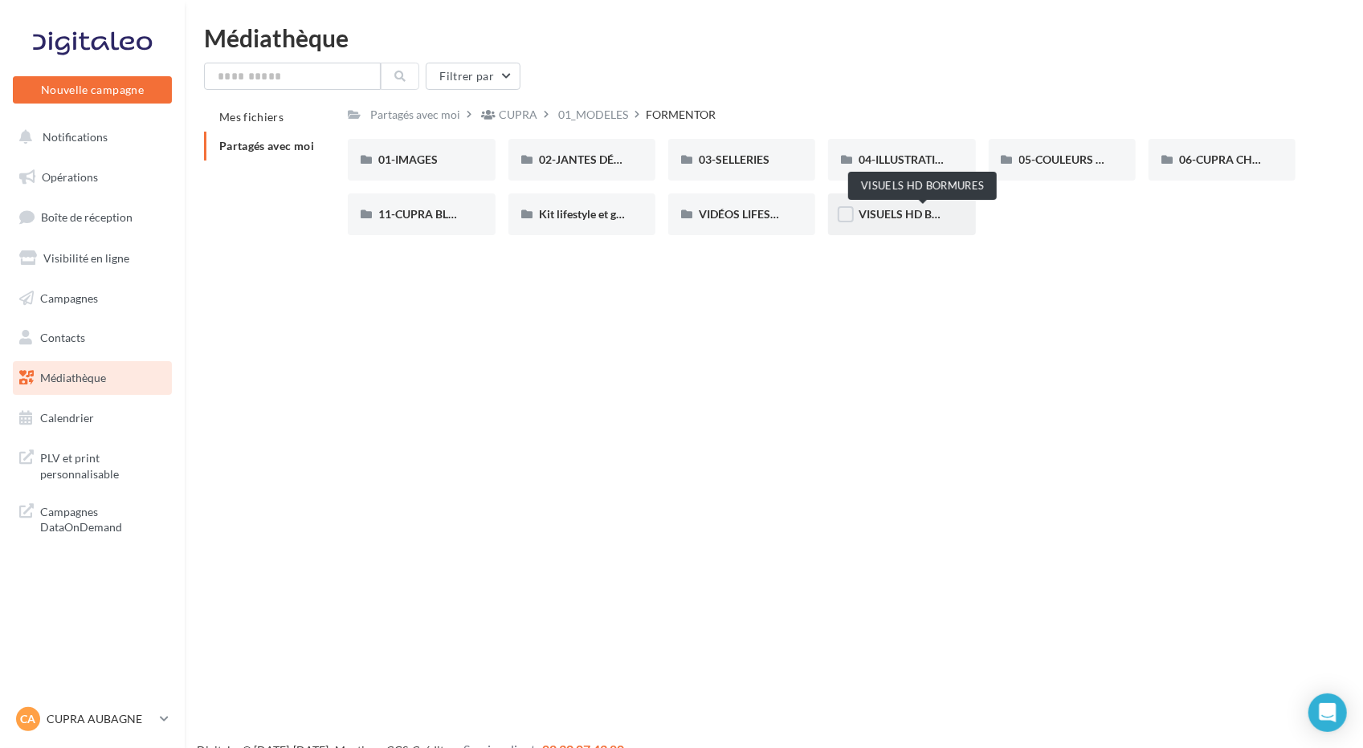
click at [898, 211] on span "VISUELS HD BORMURES" at bounding box center [922, 214] width 128 height 14
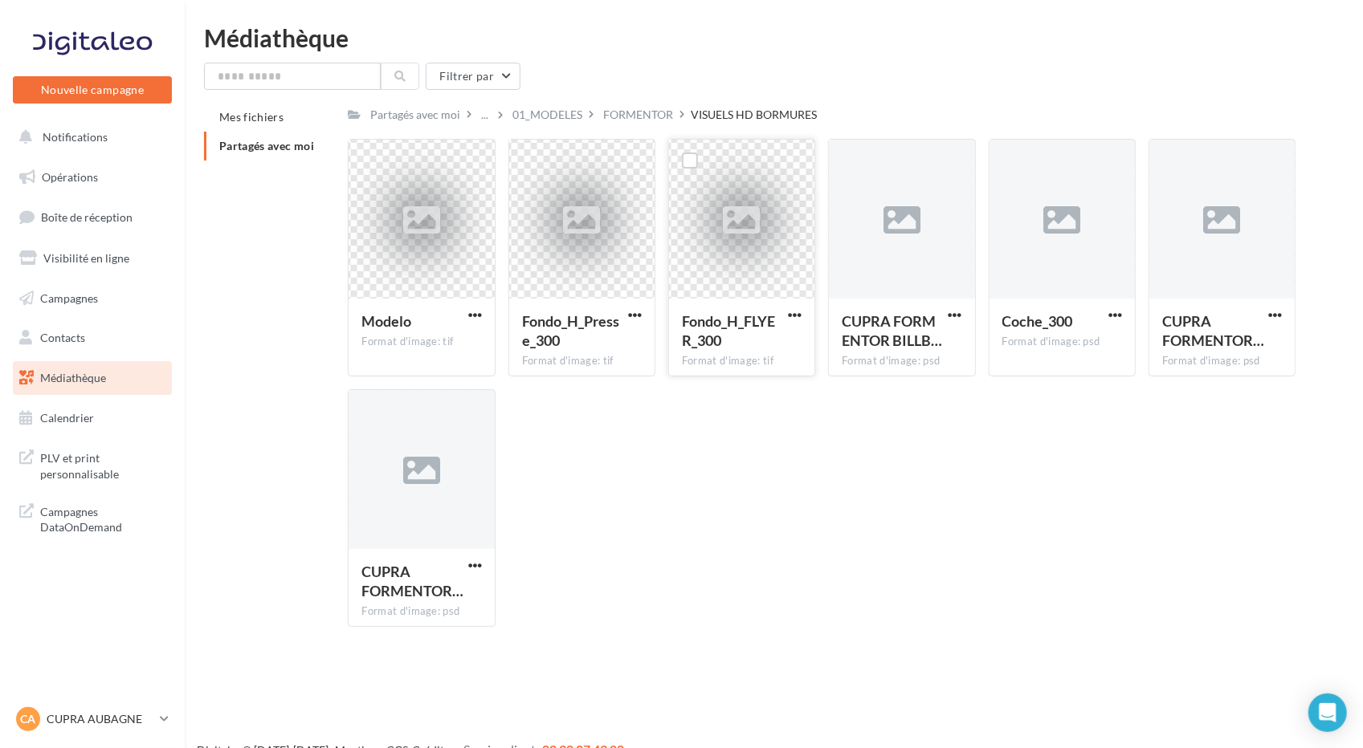
click at [760, 231] on div at bounding box center [741, 220] width 60 height 60
drag, startPoint x: 848, startPoint y: 476, endPoint x: 843, endPoint y: 396, distance: 80.4
click at [849, 477] on div "Modelo Format d'image: tif Modelo Fondo_H_Presse_300 Format d'image: tif Fondo_…" at bounding box center [828, 389] width 960 height 501
click at [650, 112] on div "FORMENTOR" at bounding box center [638, 115] width 70 height 16
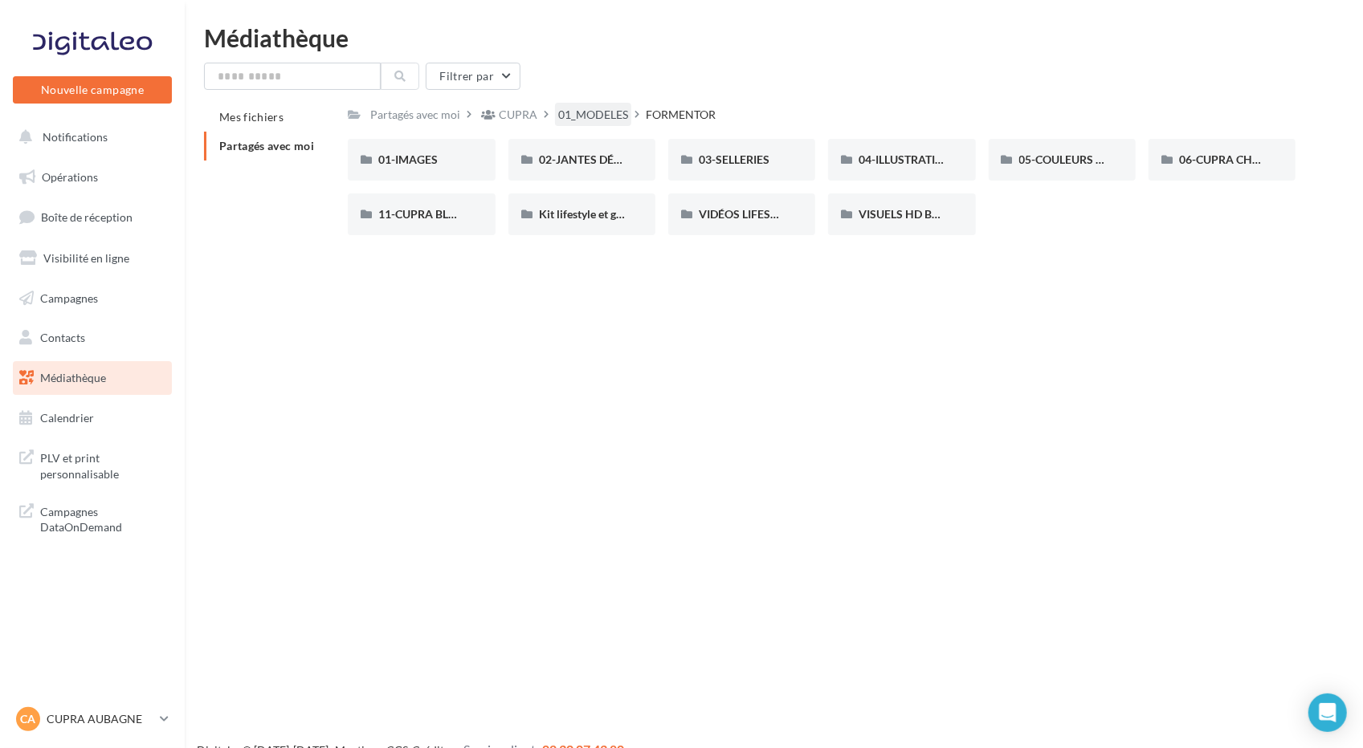
click at [569, 121] on div "01_MODELES" at bounding box center [593, 115] width 70 height 16
click at [88, 715] on p "CUPRA AUBAGNE" at bounding box center [100, 719] width 107 height 16
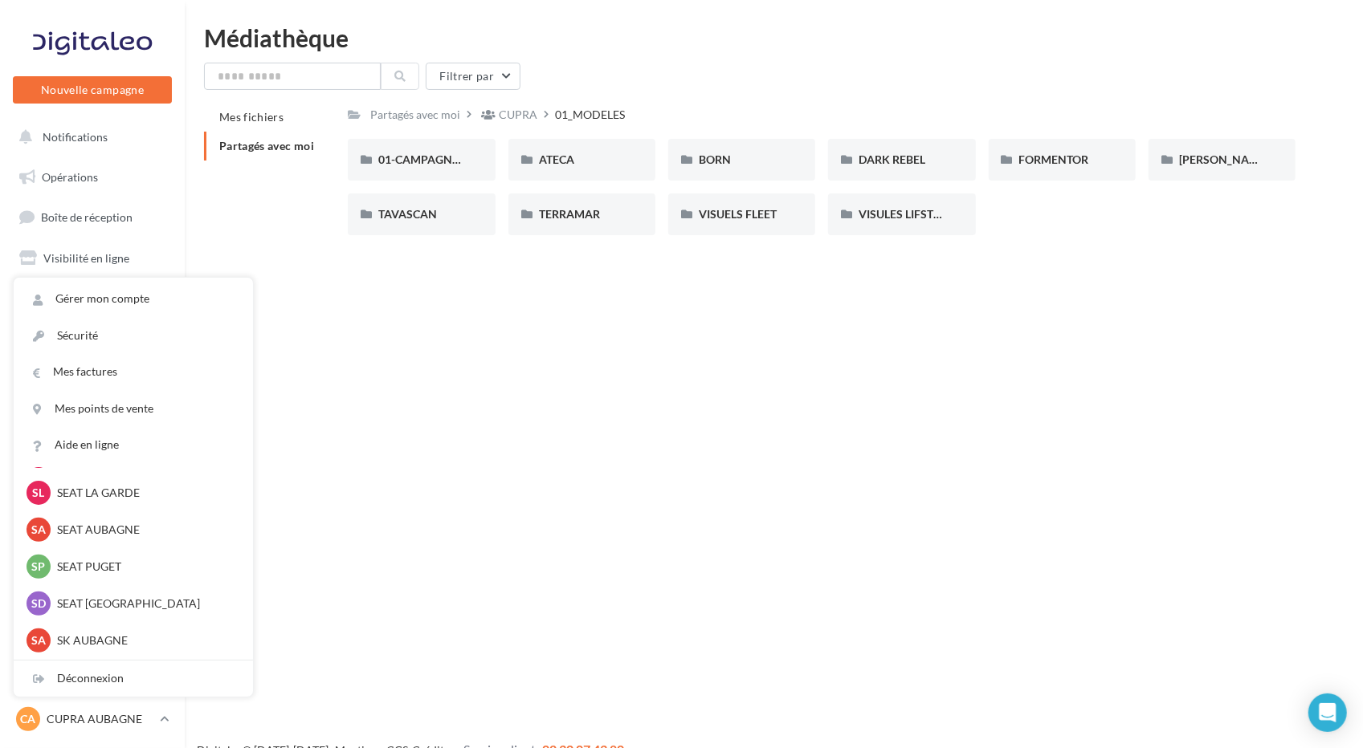
scroll to position [222, 0]
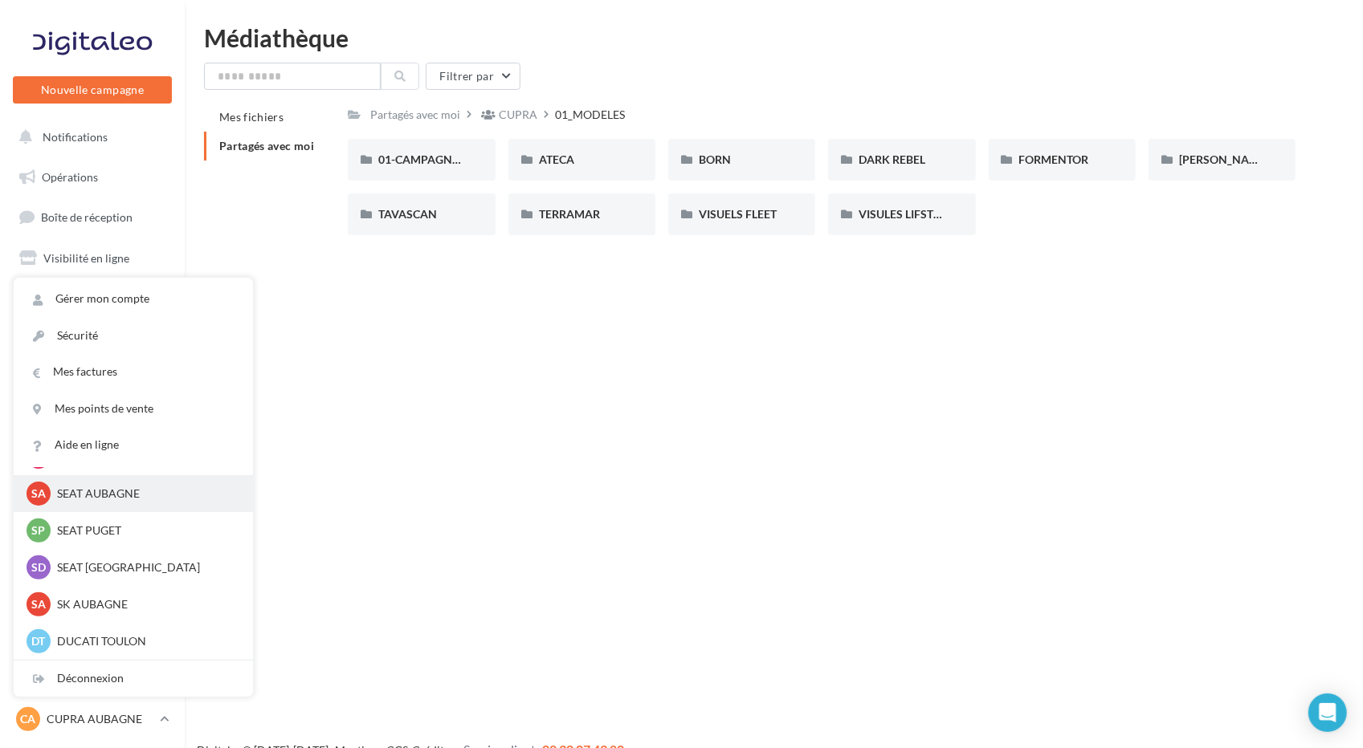
click at [133, 497] on p "SEAT AUBAGNE" at bounding box center [145, 494] width 177 height 16
